Goal: Check status: Check status

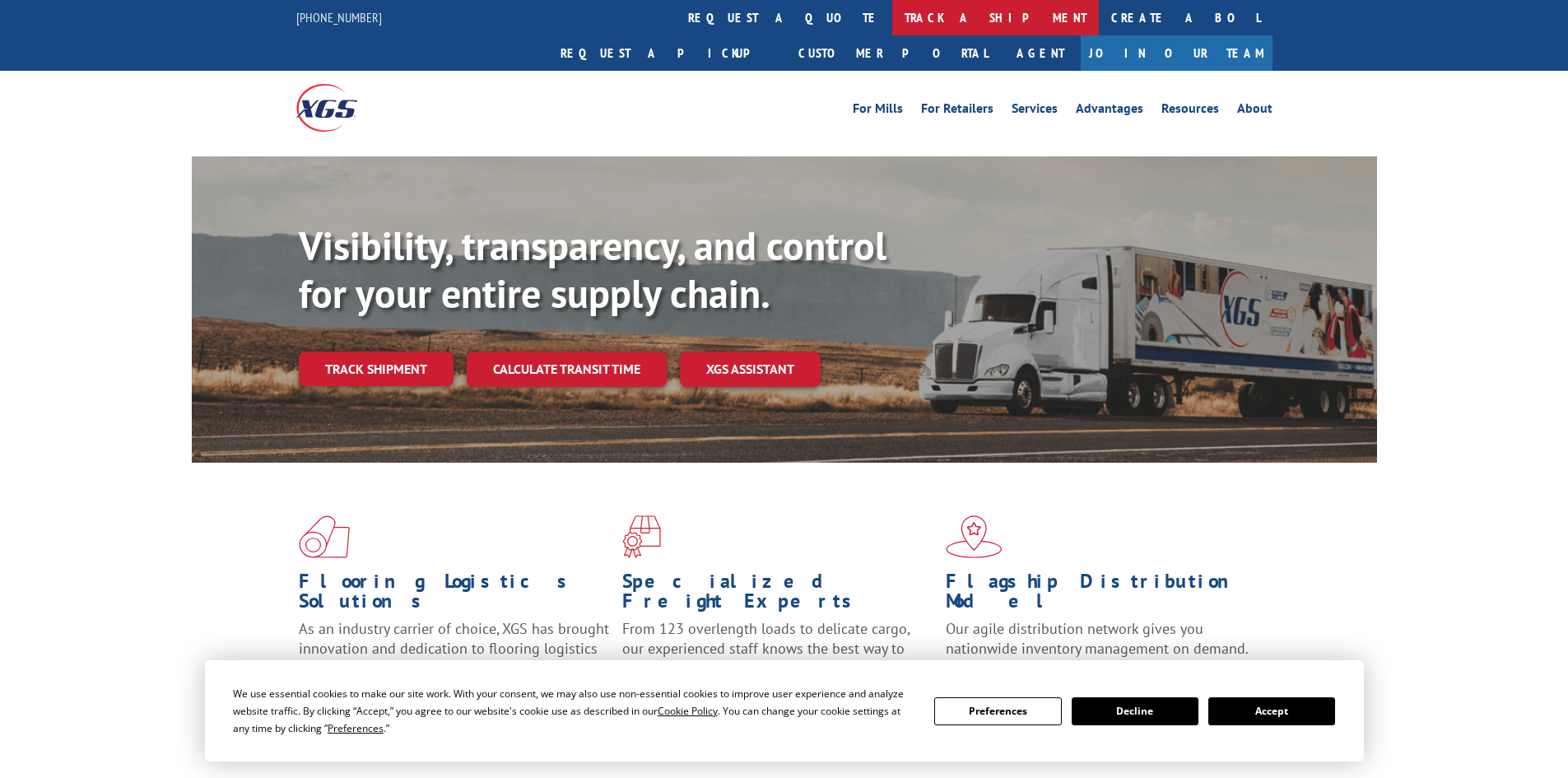
click at [892, 24] on link "track a shipment" at bounding box center [995, 18] width 206 height 35
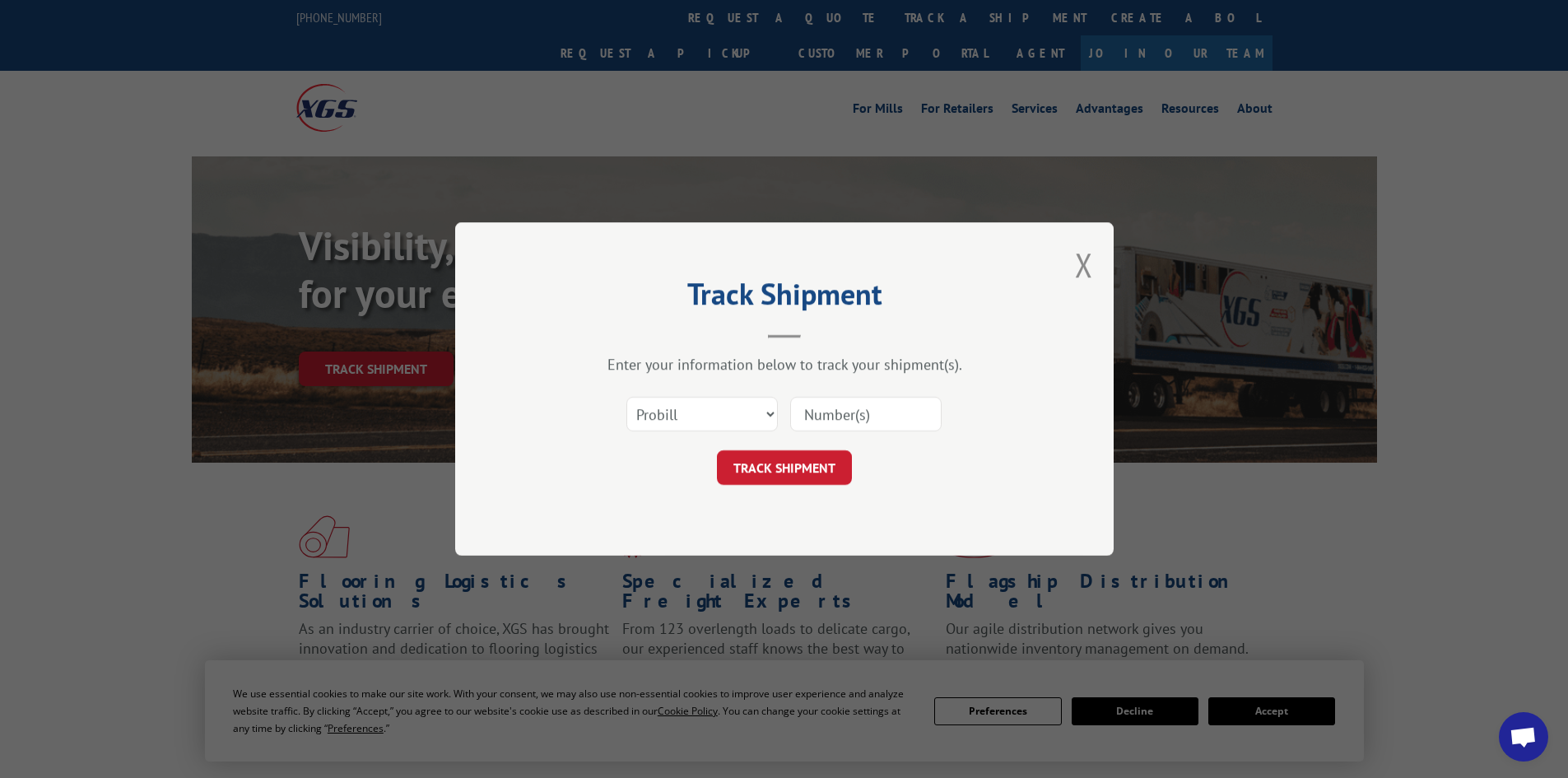
paste input "6014269"
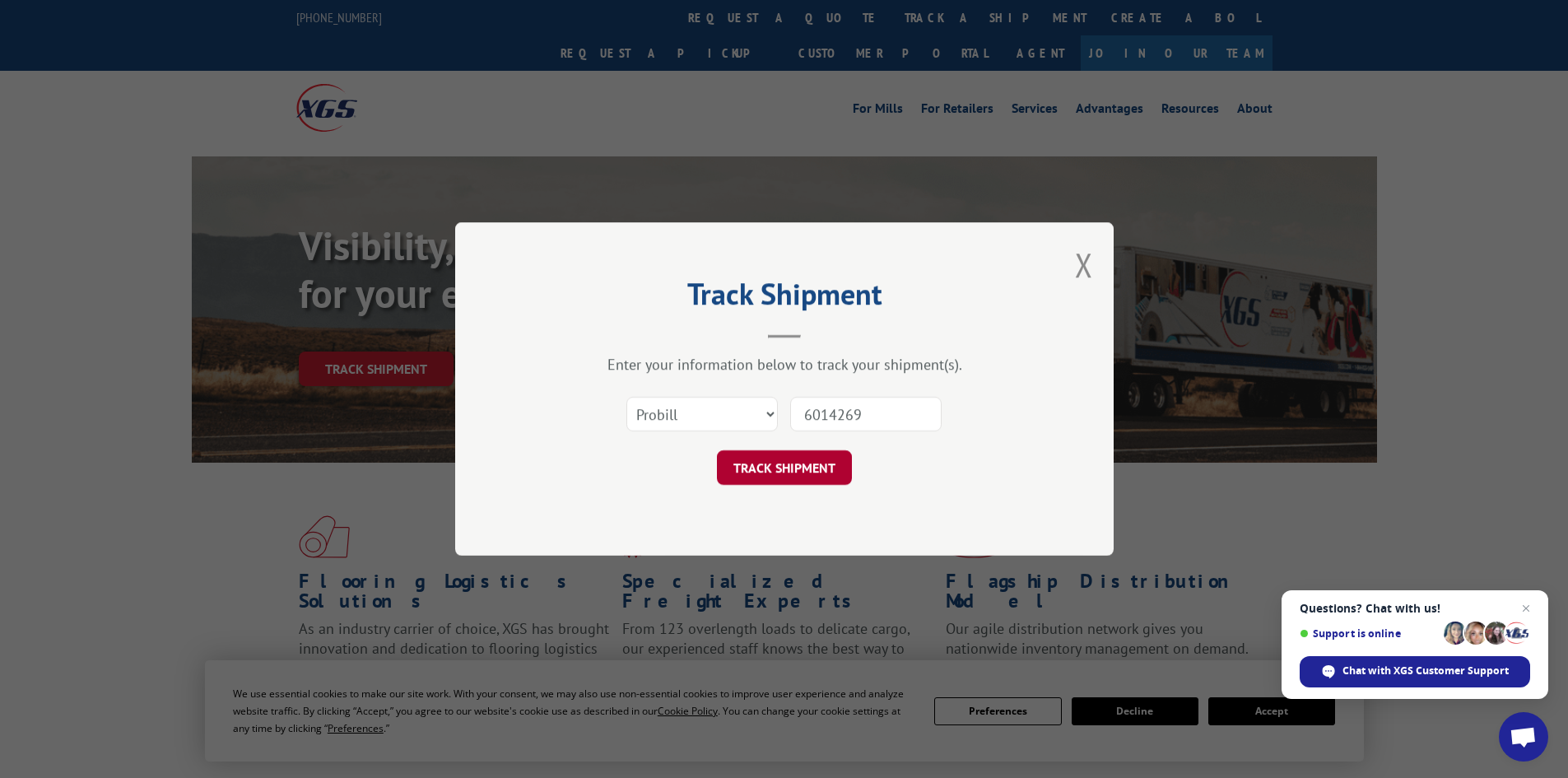
type input "6014269"
click at [757, 474] on button "TRACK SHIPMENT" at bounding box center [784, 467] width 135 height 34
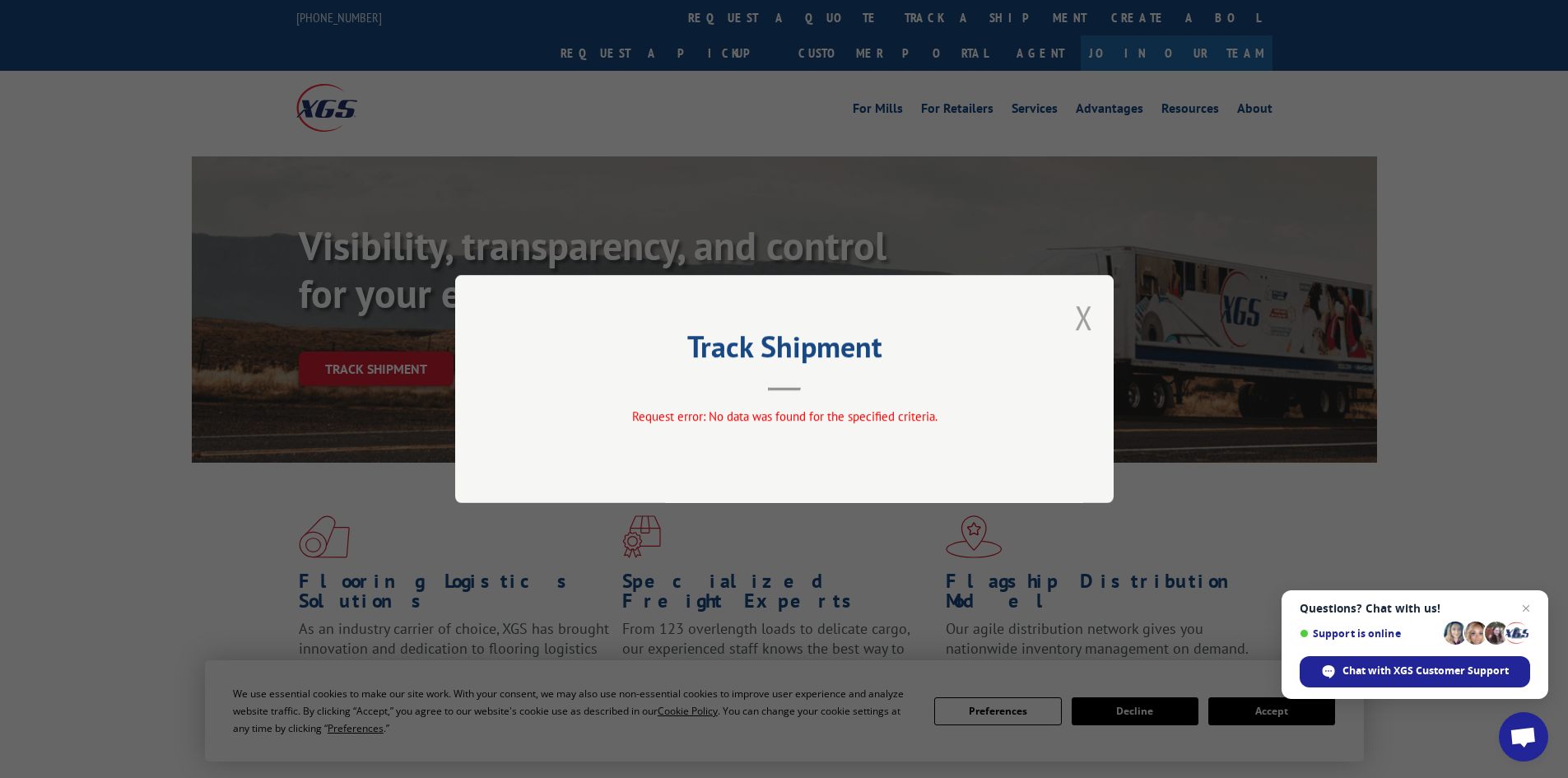
click at [1083, 317] on button "Close modal" at bounding box center [1084, 317] width 18 height 44
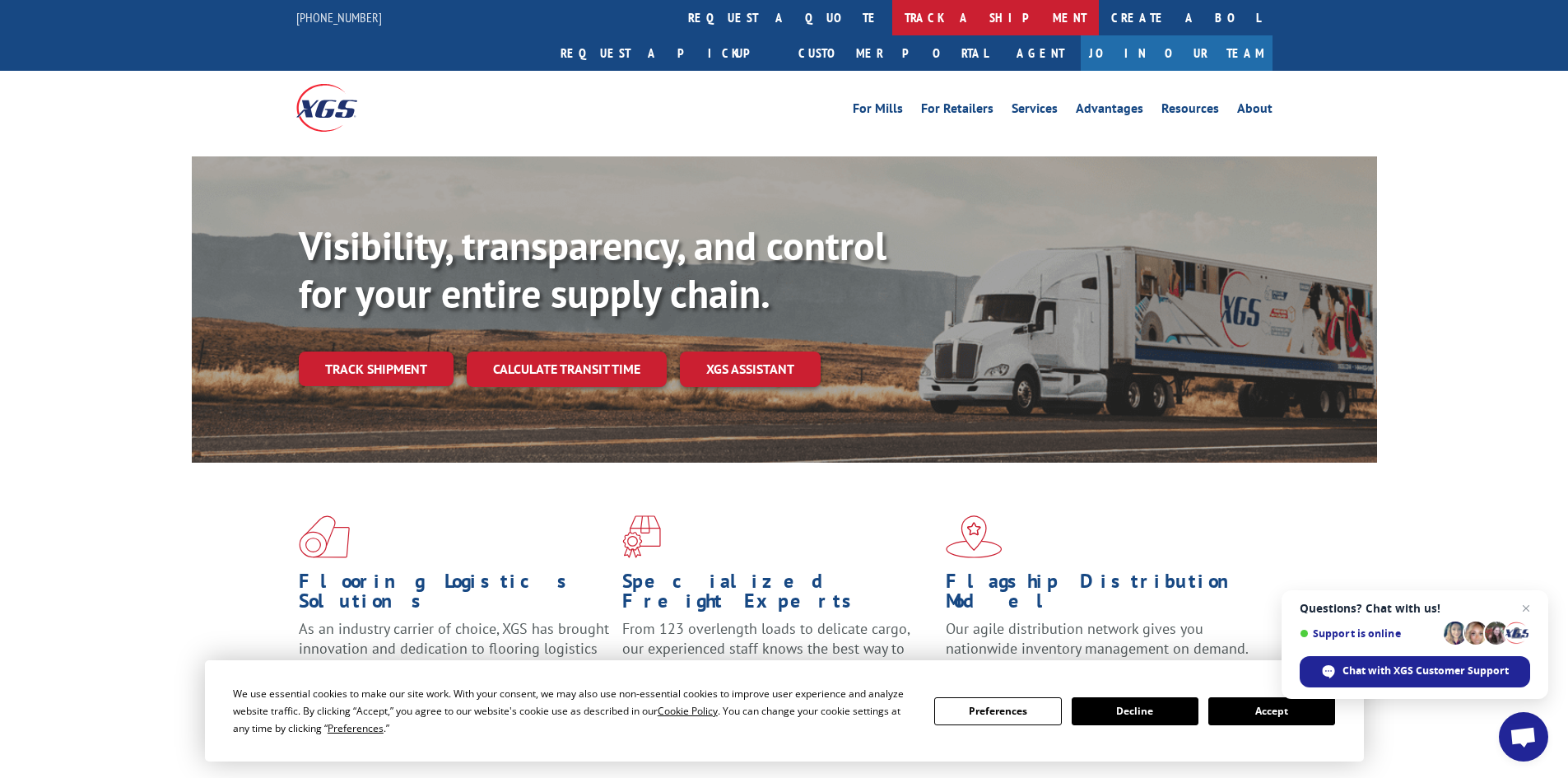
click at [892, 12] on link "track a shipment" at bounding box center [995, 18] width 206 height 35
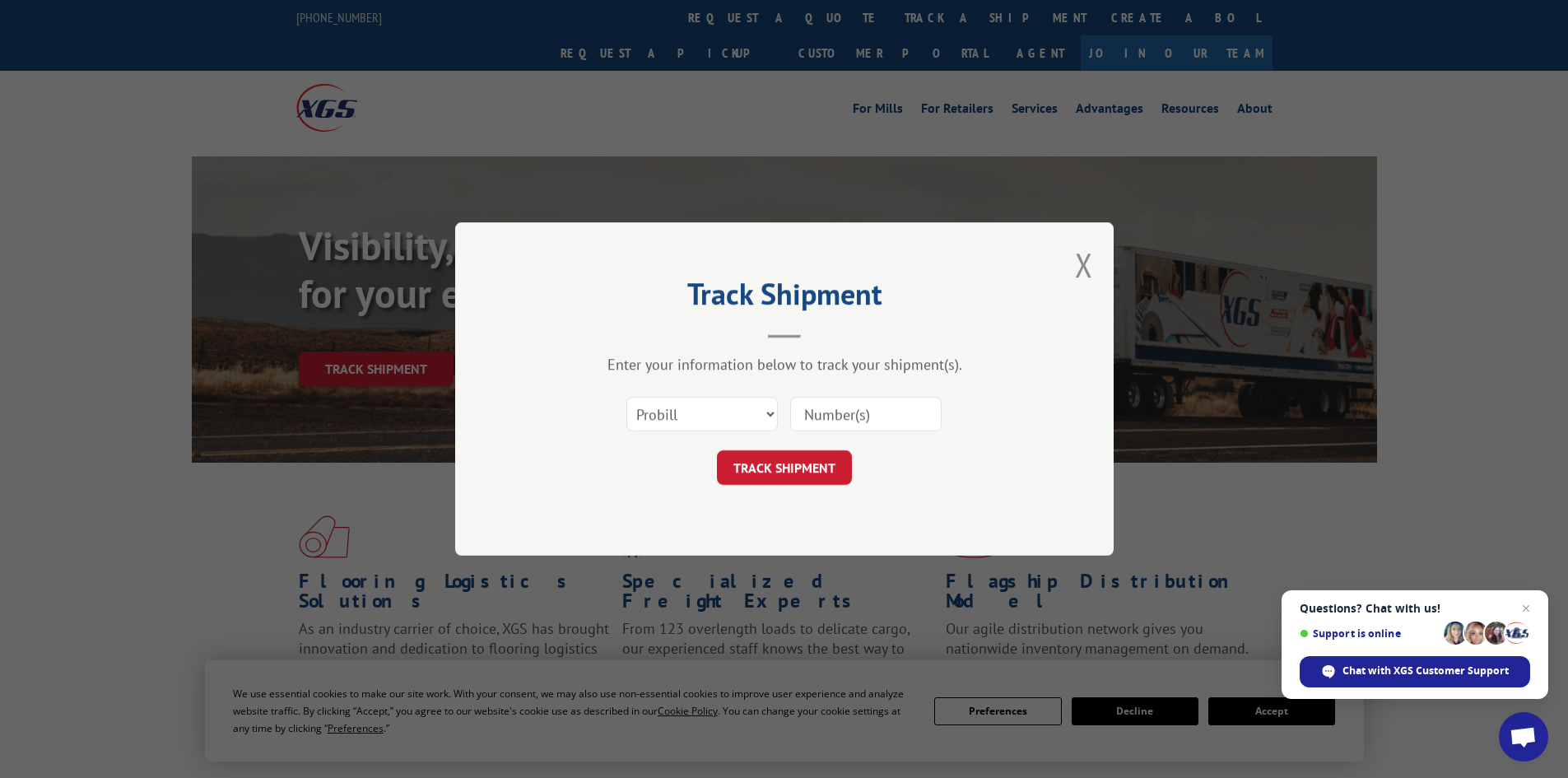
paste input "17228752"
type input "17228752"
click at [780, 475] on button "TRACK SHIPMENT" at bounding box center [784, 467] width 135 height 34
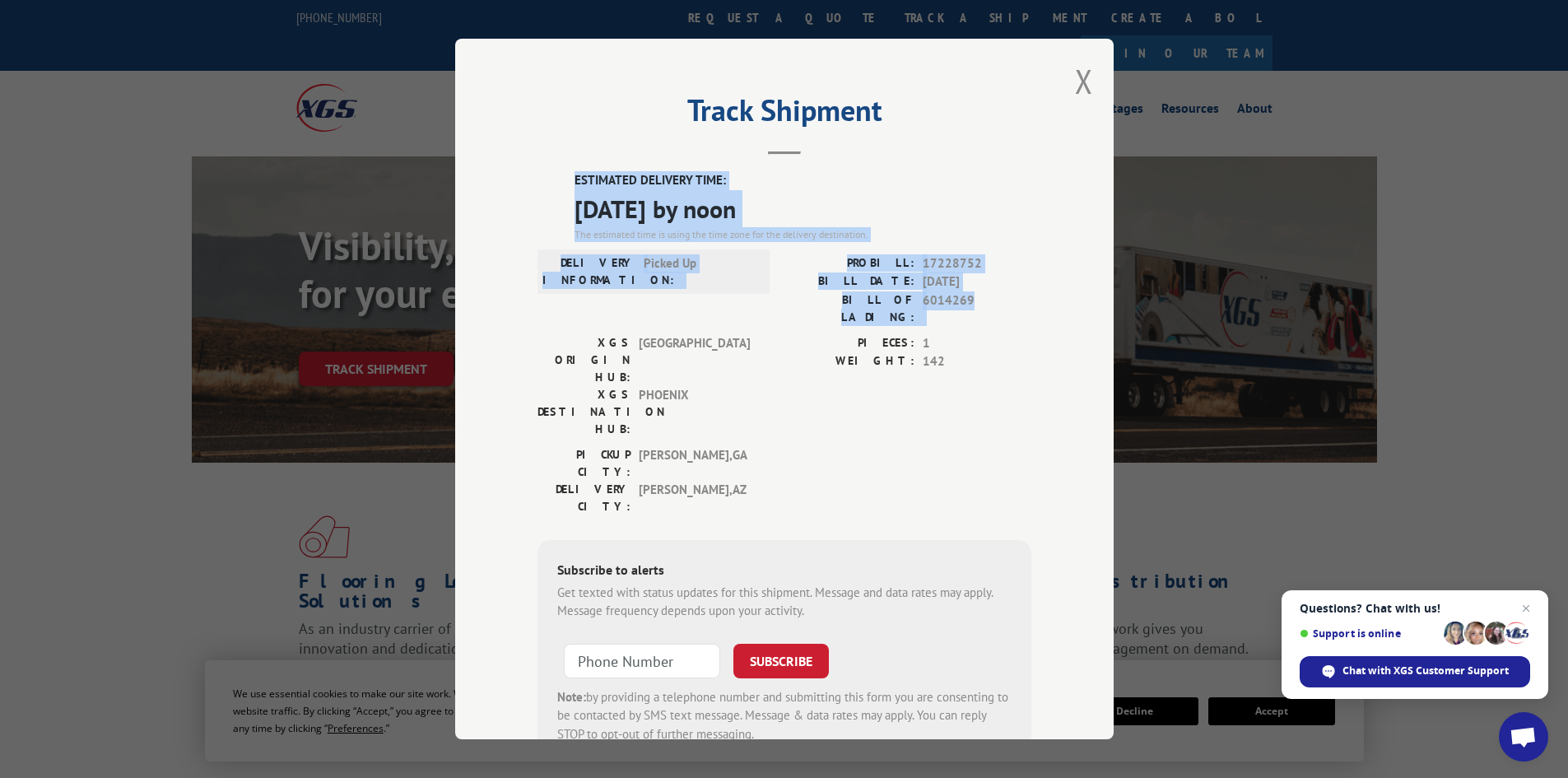
drag, startPoint x: 550, startPoint y: 177, endPoint x: 982, endPoint y: 300, distance: 449.2
click at [982, 300] on div "ESTIMATED DELIVERY TIME: [DATE] by noon The estimated time is using the time zo…" at bounding box center [784, 467] width 494 height 592
copy div "ESTIMATED DELIVERY TIME: [DATE] by noon The estimated time is using the time zo…"
